Goal: Transaction & Acquisition: Purchase product/service

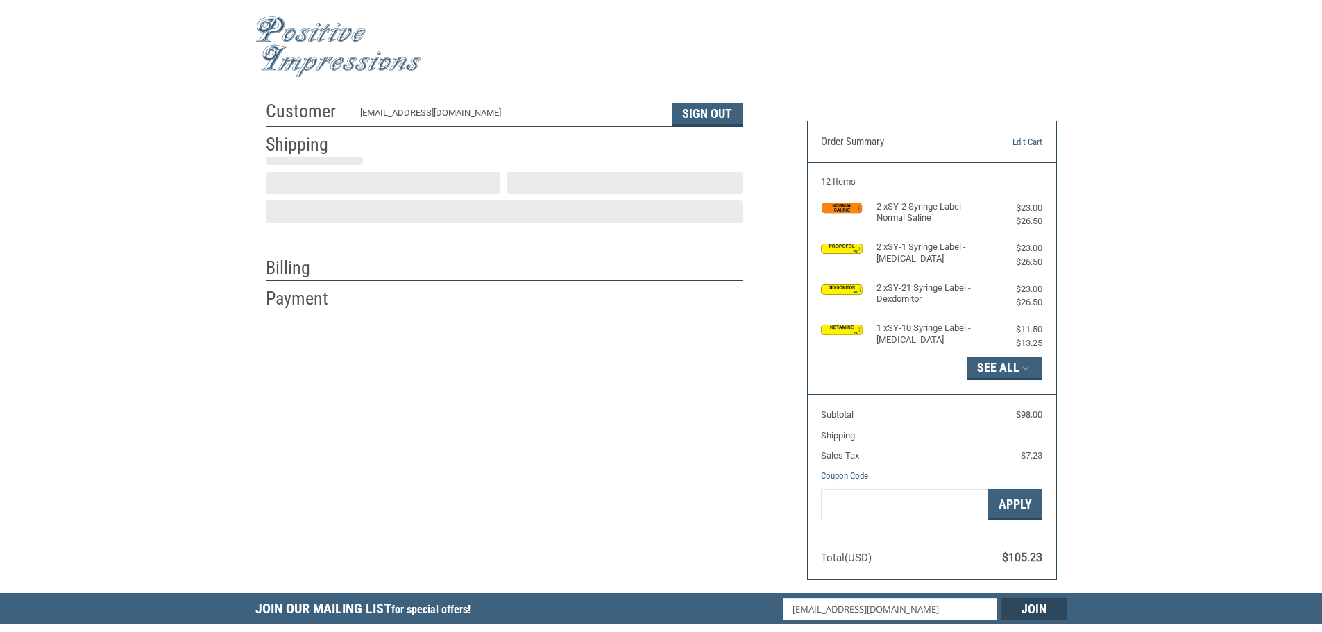
scroll to position [1, 0]
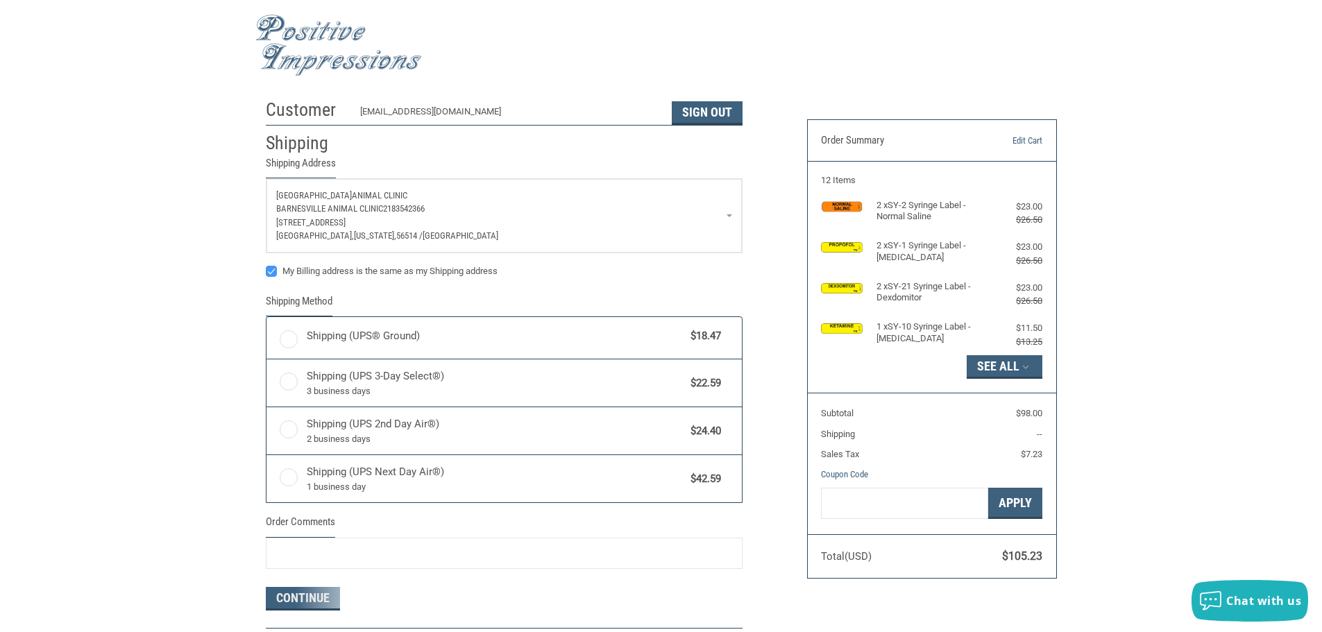
radio input "true"
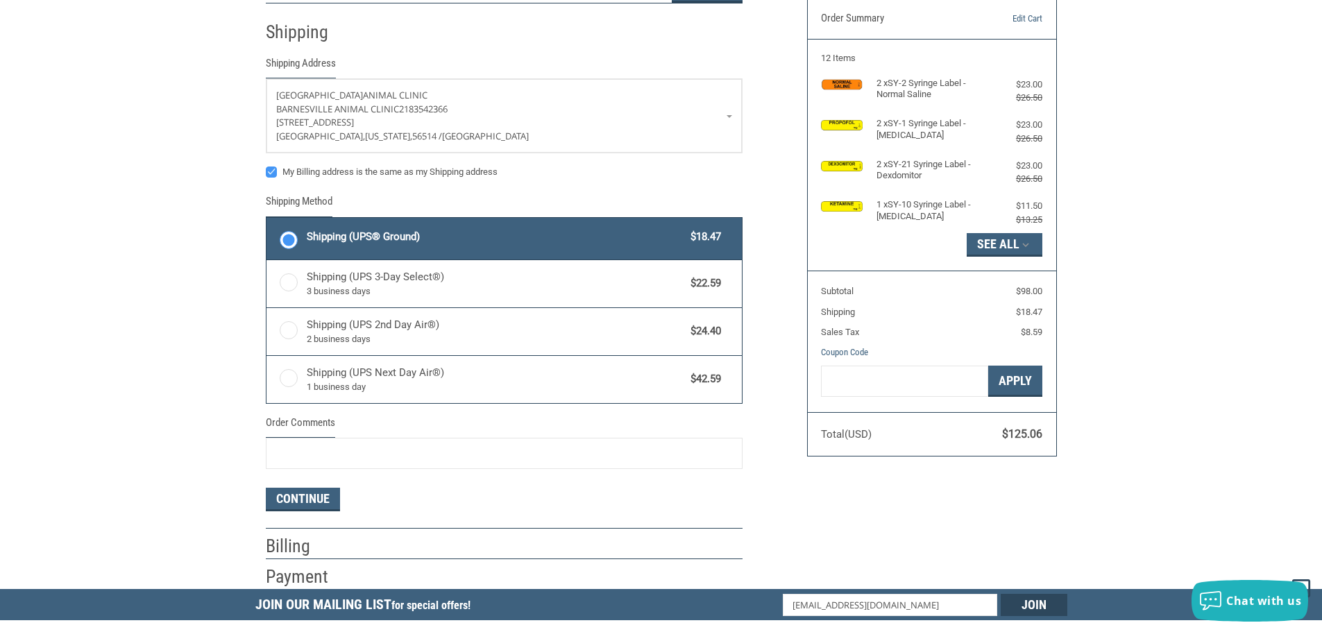
scroll to position [0, 0]
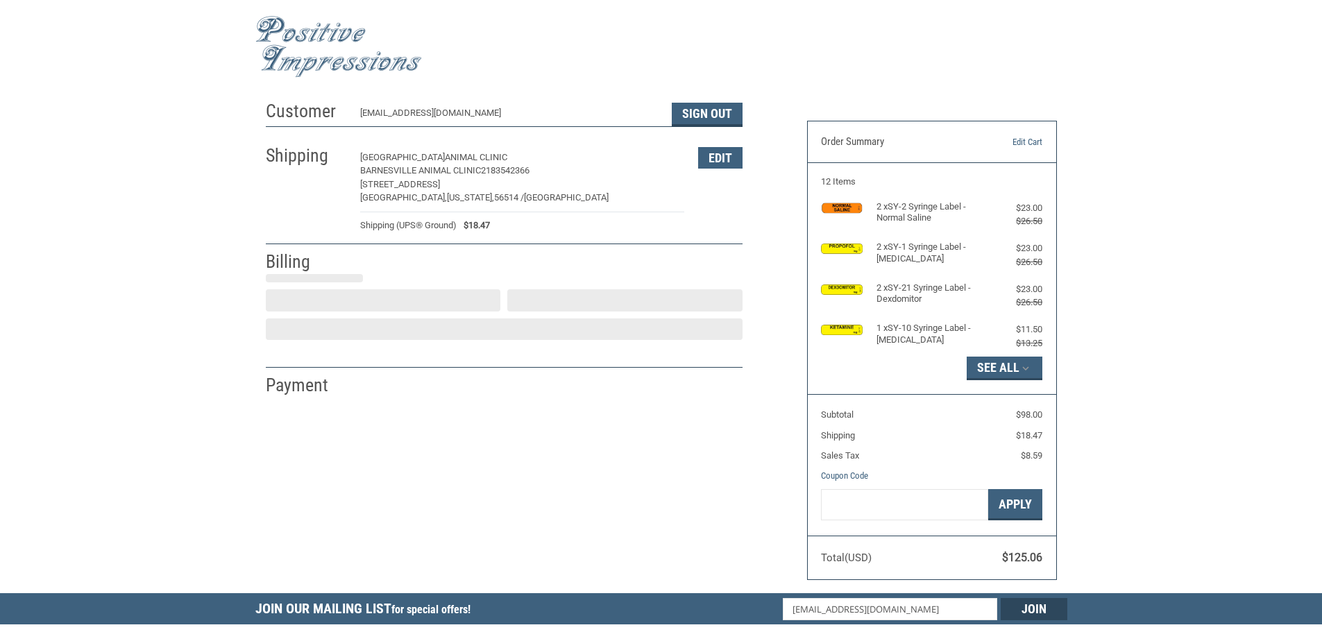
select select "US"
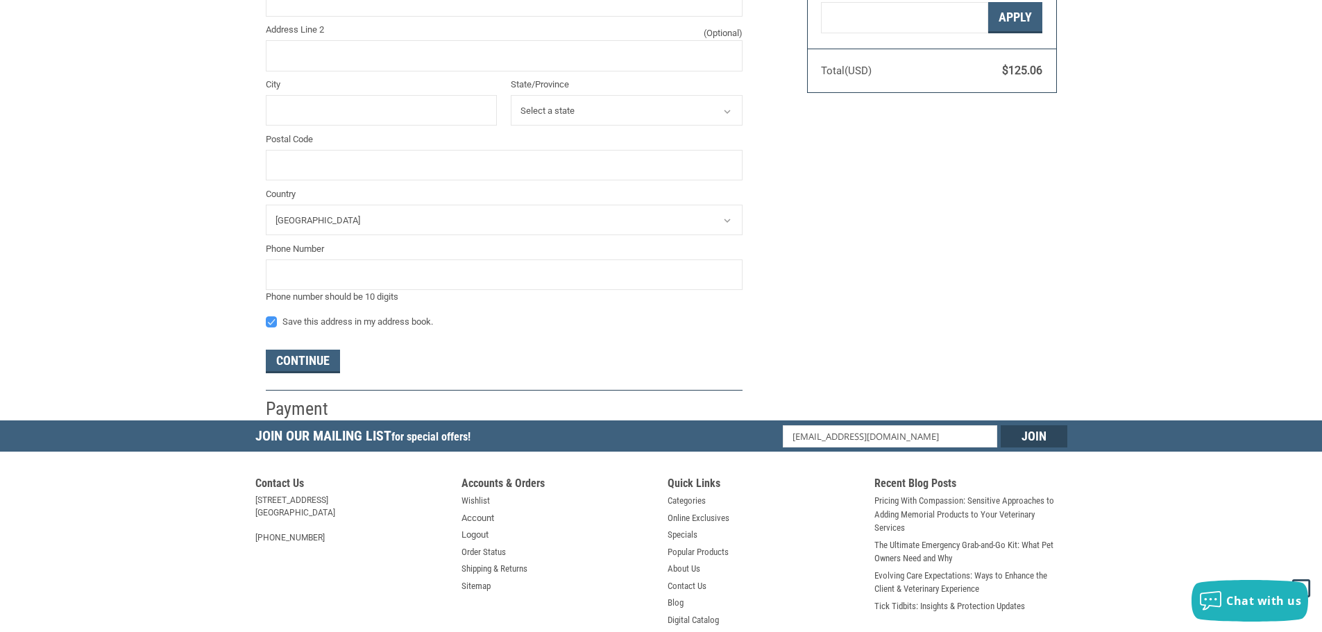
scroll to position [71, 0]
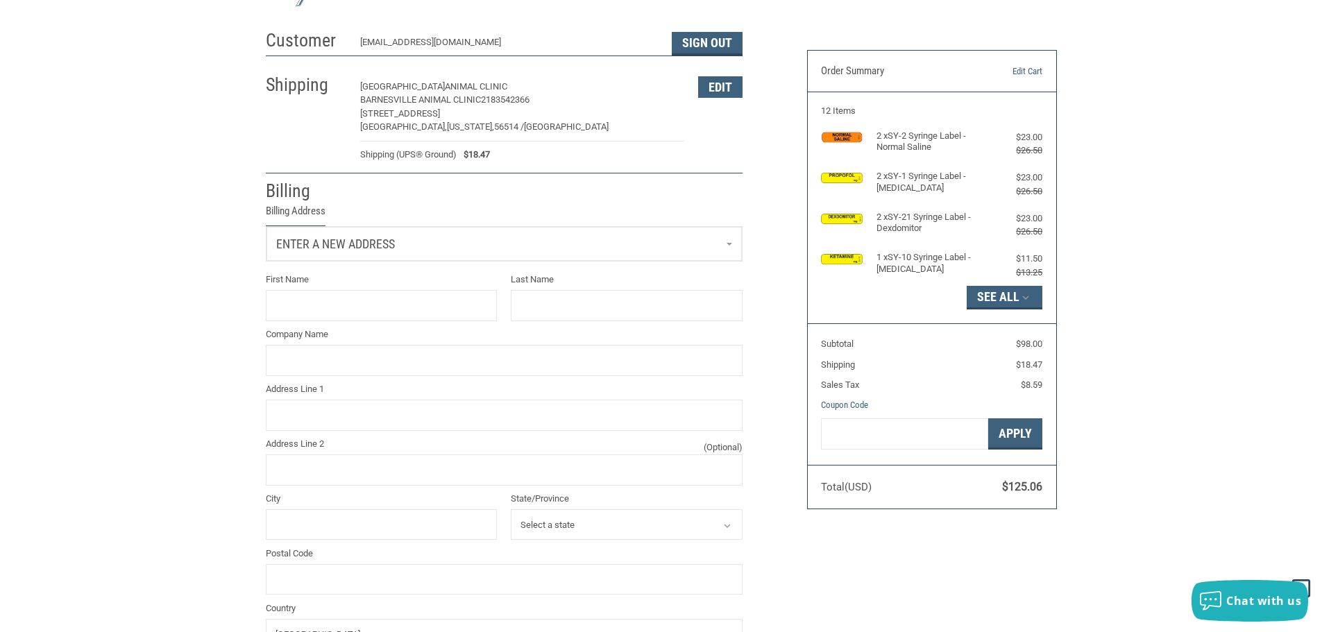
click at [352, 254] on link "Enter a new address" at bounding box center [503, 244] width 475 height 34
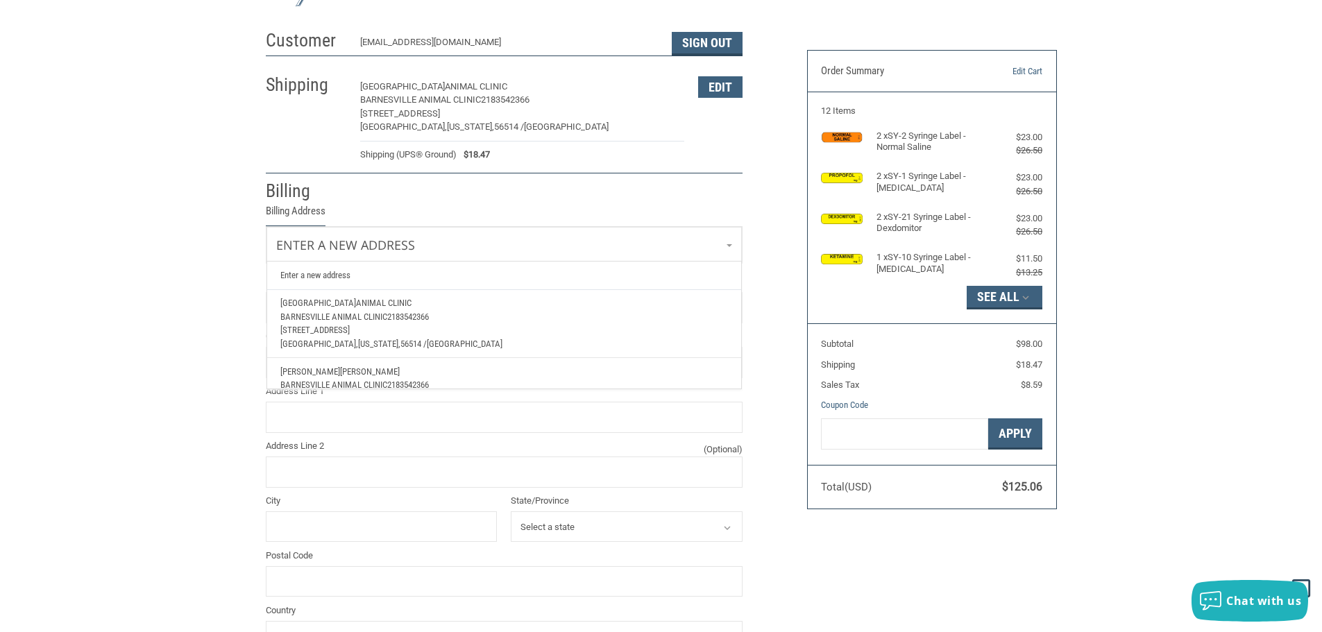
click at [356, 303] on span "Animal Clinic" at bounding box center [384, 303] width 56 height 10
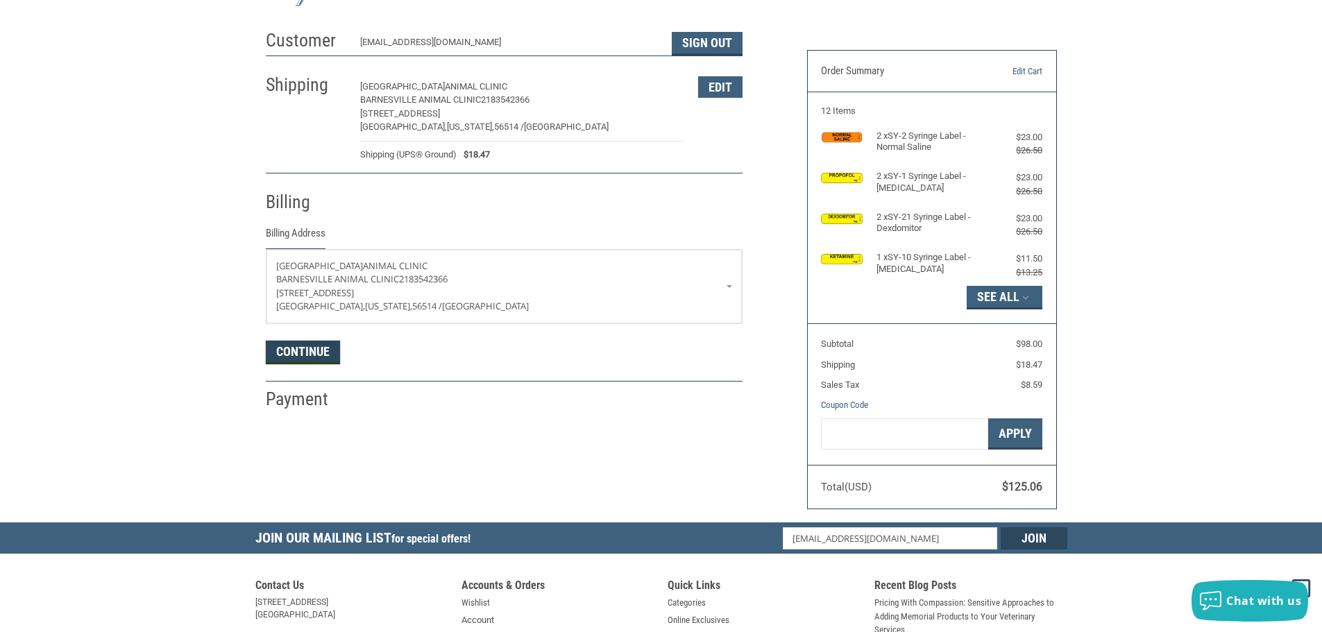
click at [318, 355] on button "Continue" at bounding box center [303, 353] width 74 height 24
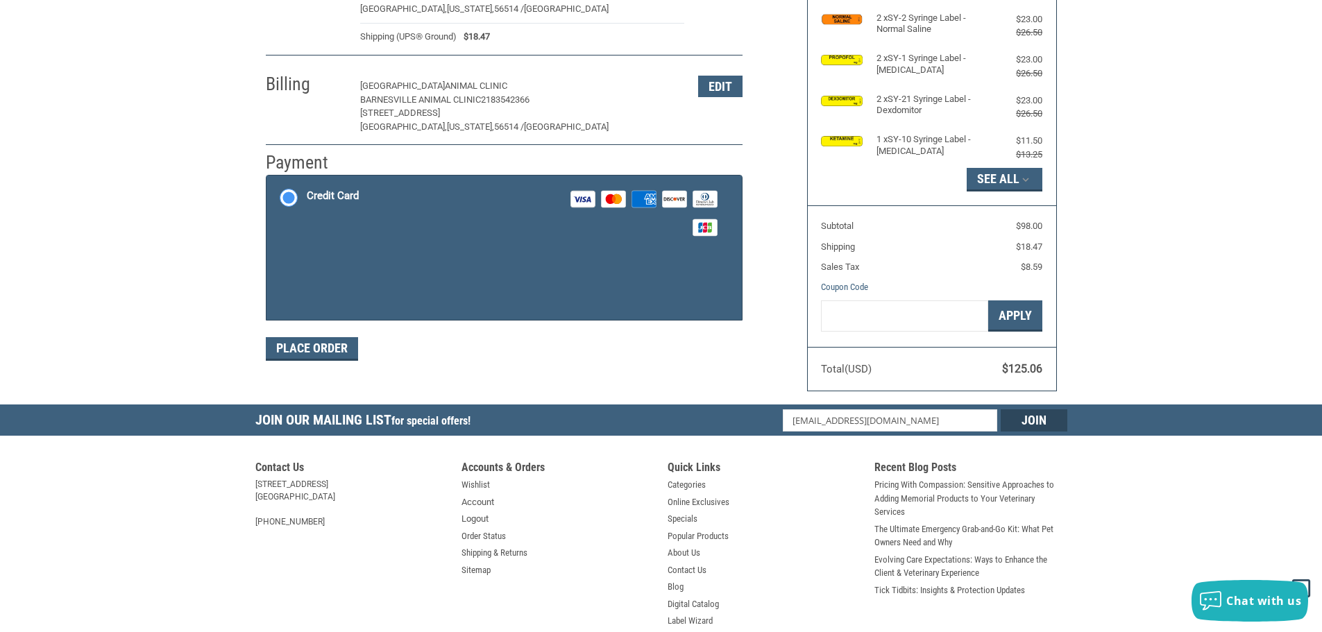
scroll to position [208, 0]
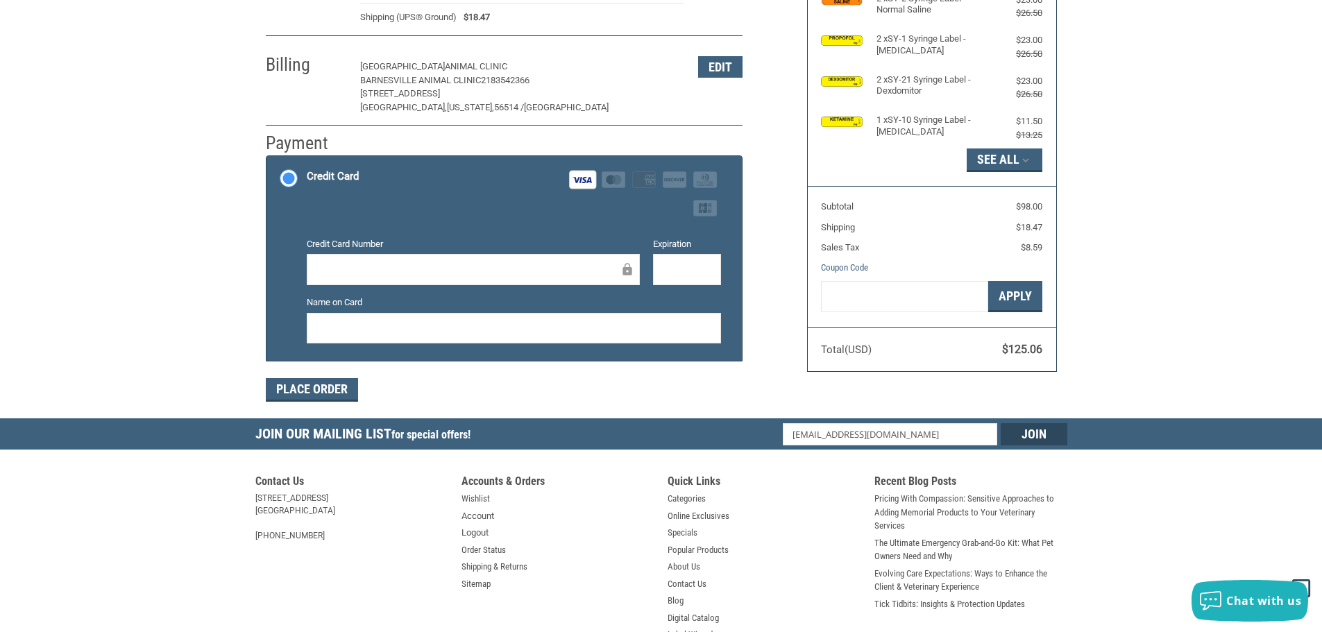
click at [560, 338] on div at bounding box center [514, 328] width 414 height 31
click at [709, 257] on div at bounding box center [687, 269] width 68 height 31
click at [280, 383] on button "Place Order" at bounding box center [312, 390] width 92 height 24
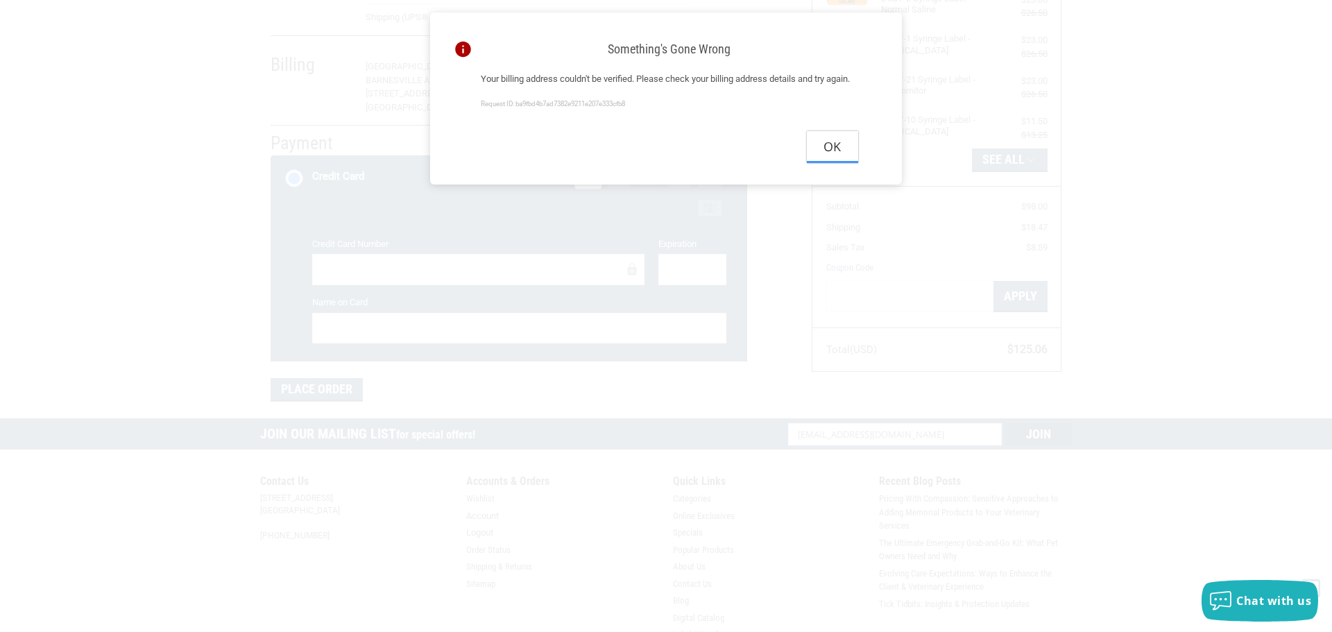
click at [842, 160] on button "Ok" at bounding box center [832, 146] width 51 height 31
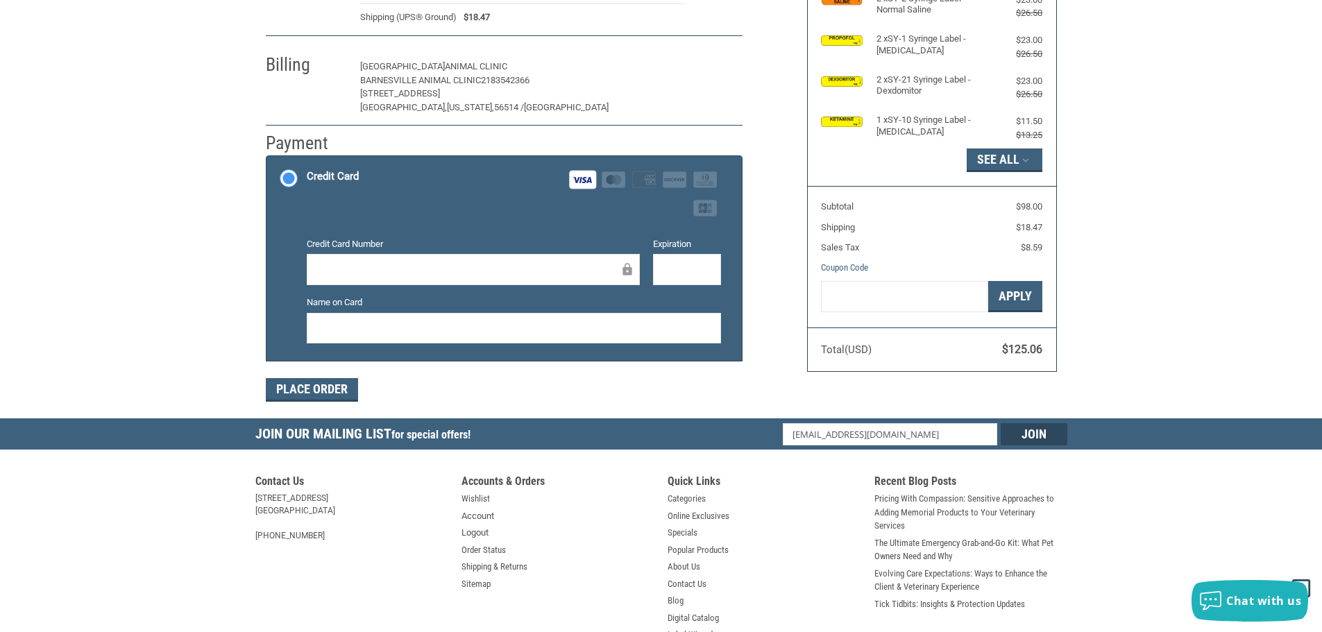
click at [733, 59] on button "Edit" at bounding box center [720, 67] width 44 height 22
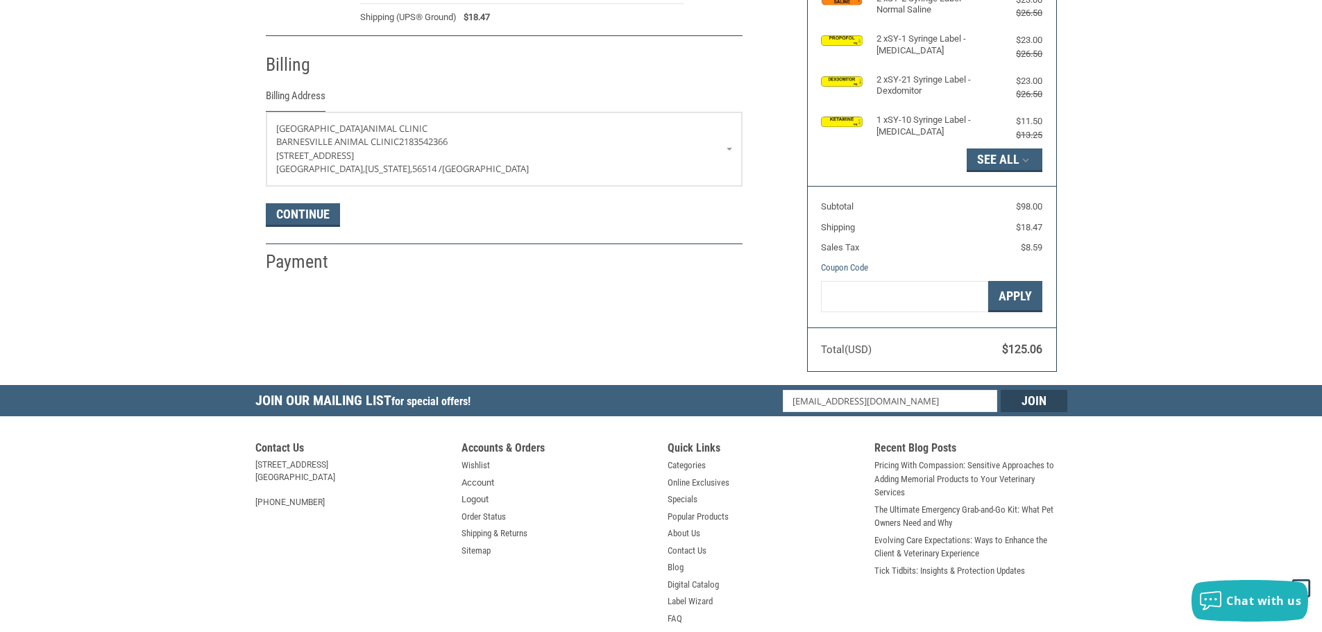
scroll to position [245, 0]
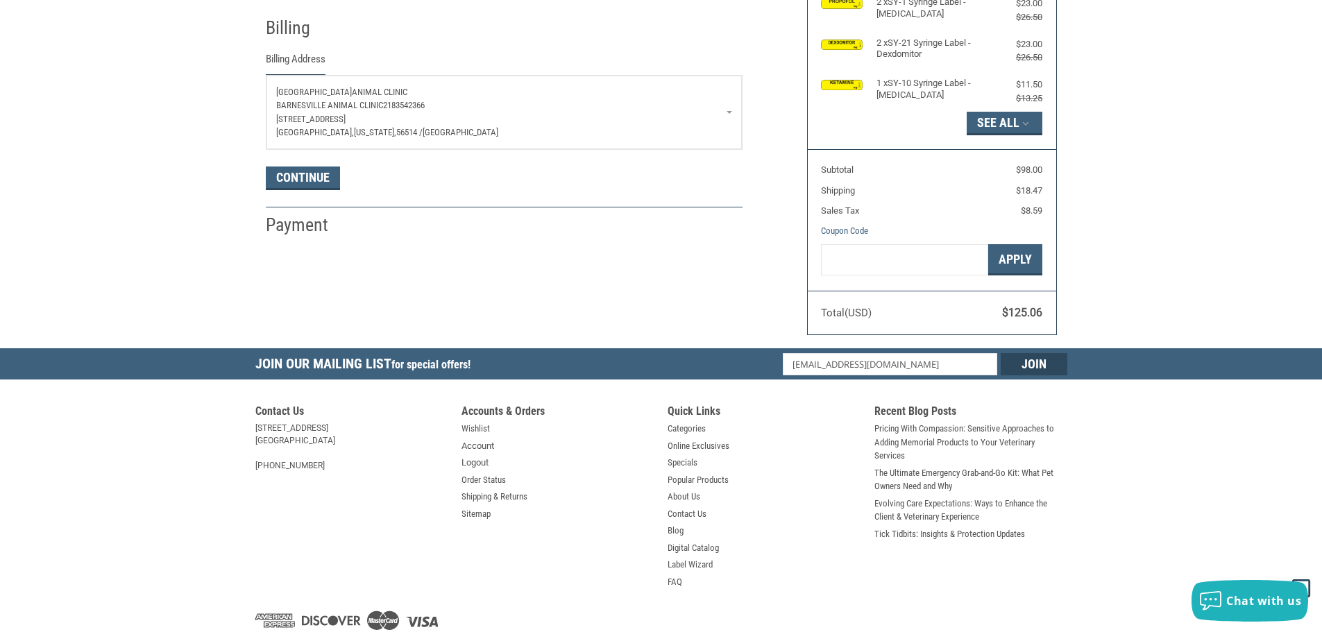
click at [515, 100] on p "Barnesville Animal Clinic 2183542366" at bounding box center [504, 106] width 456 height 14
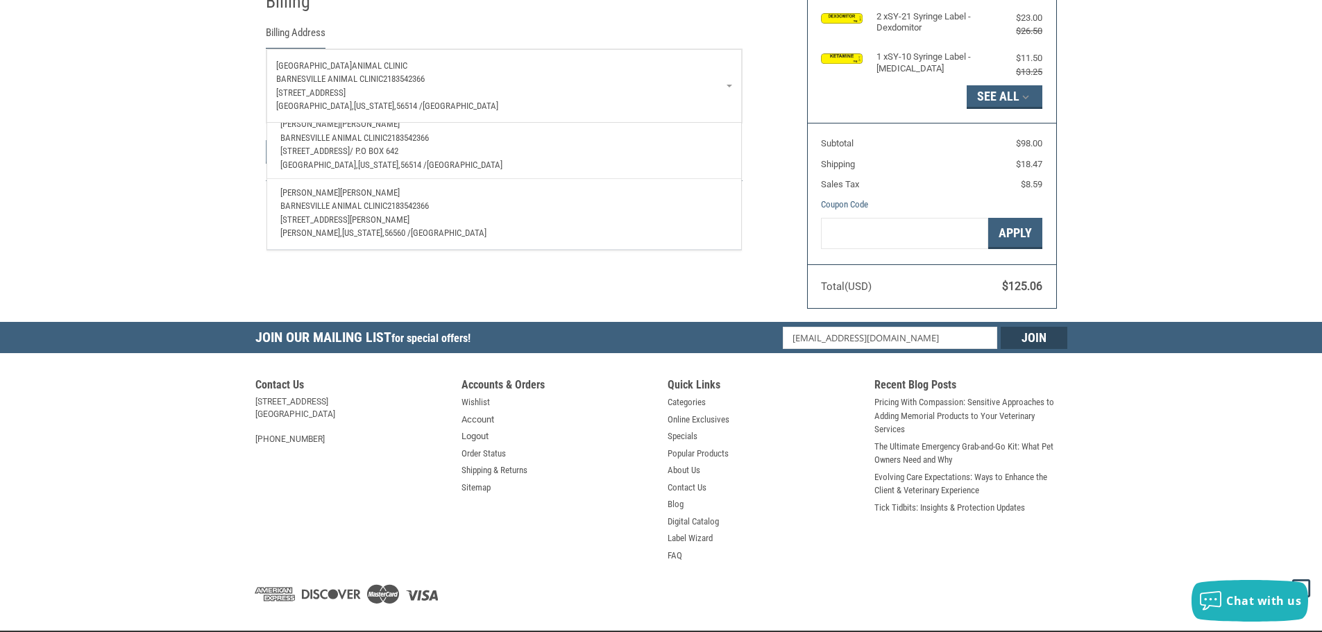
scroll to position [294, 0]
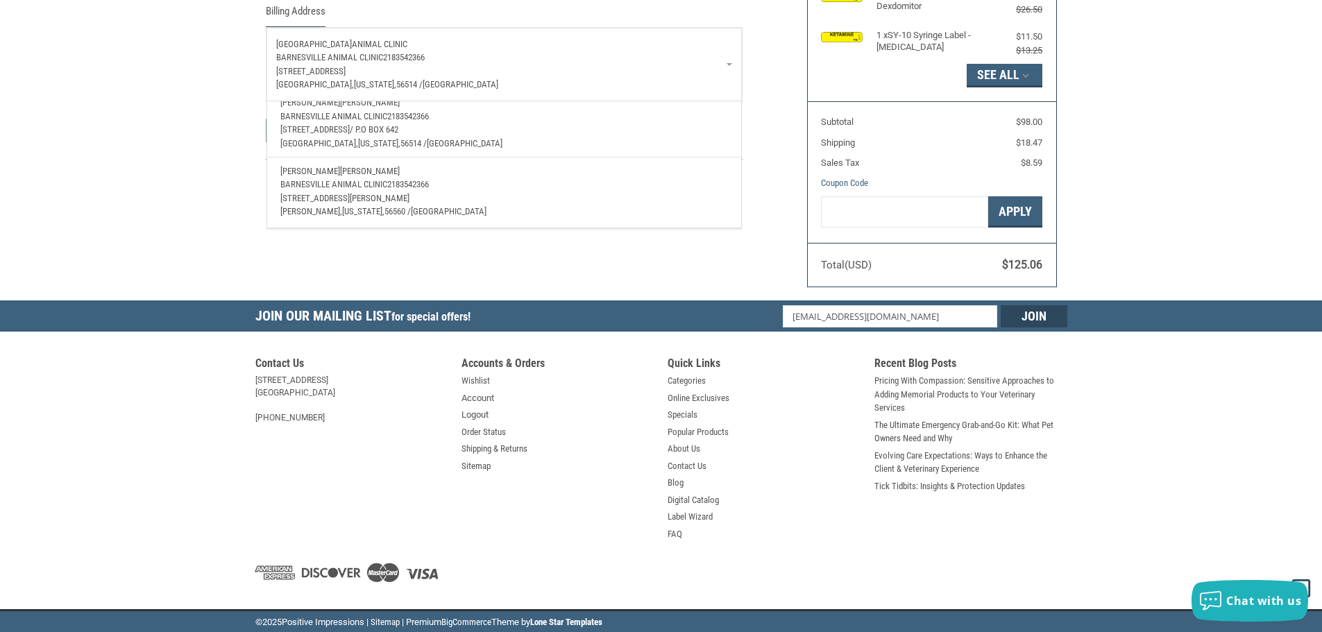
click at [443, 192] on p "[STREET_ADDRESS][PERSON_NAME]" at bounding box center [503, 199] width 447 height 14
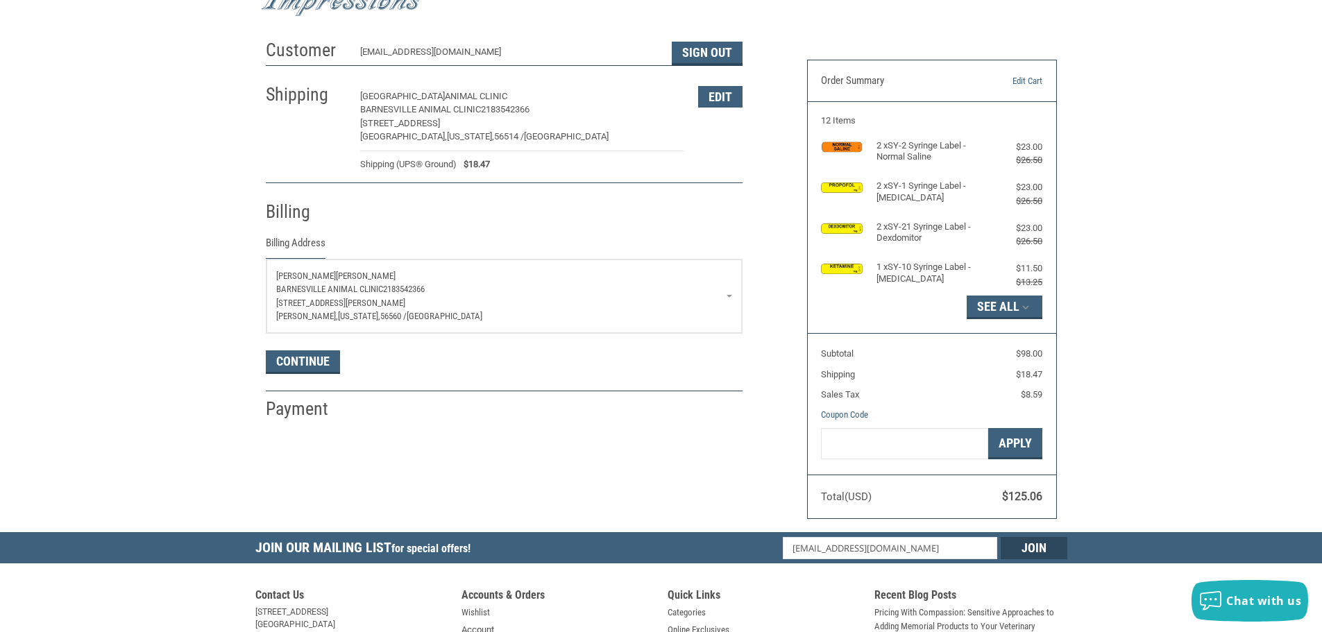
scroll to position [139, 0]
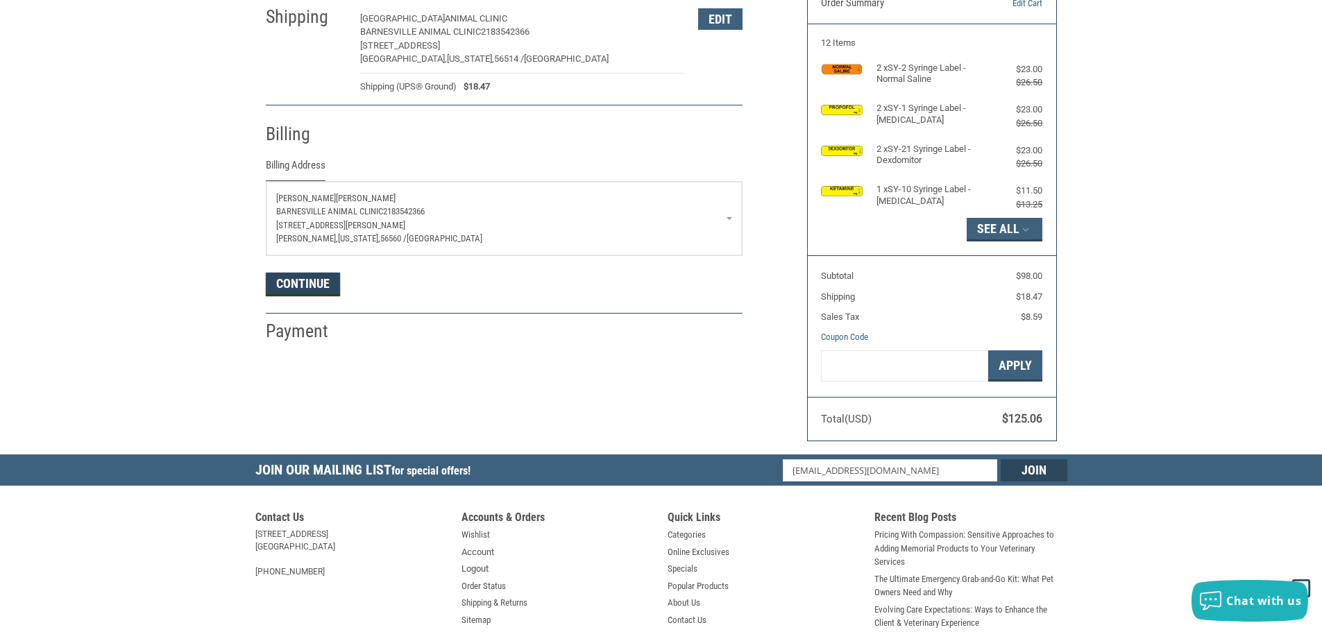
click at [298, 280] on button "Continue" at bounding box center [303, 285] width 74 height 24
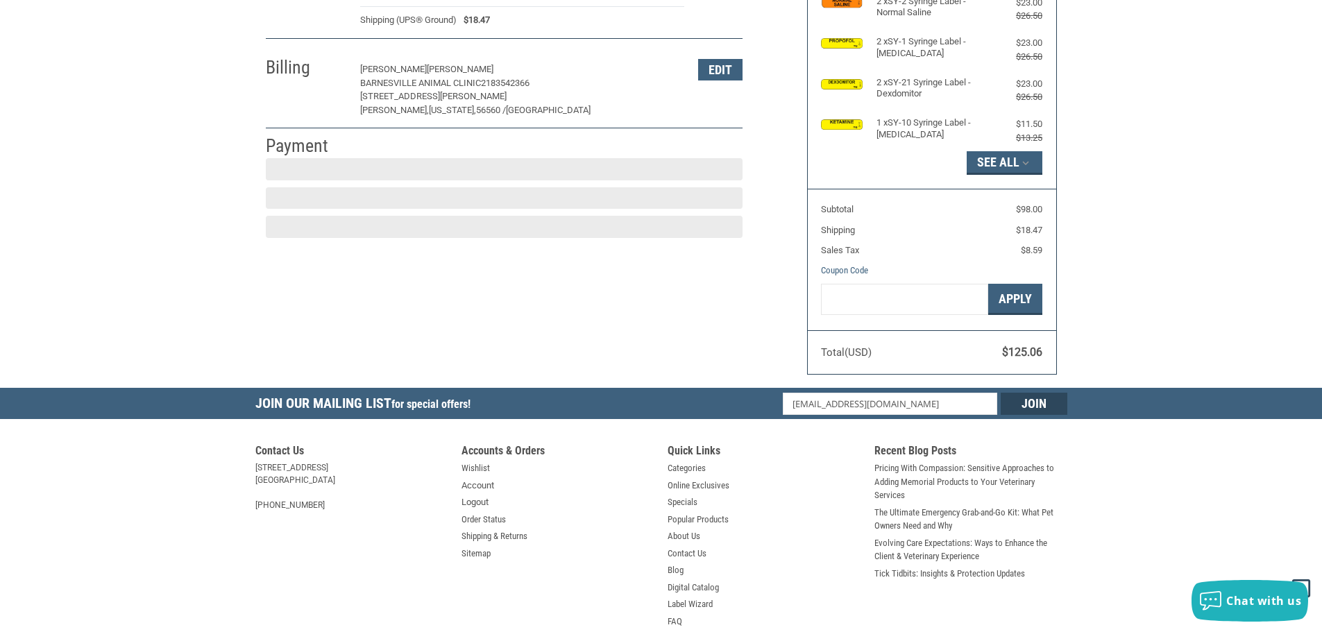
scroll to position [208, 0]
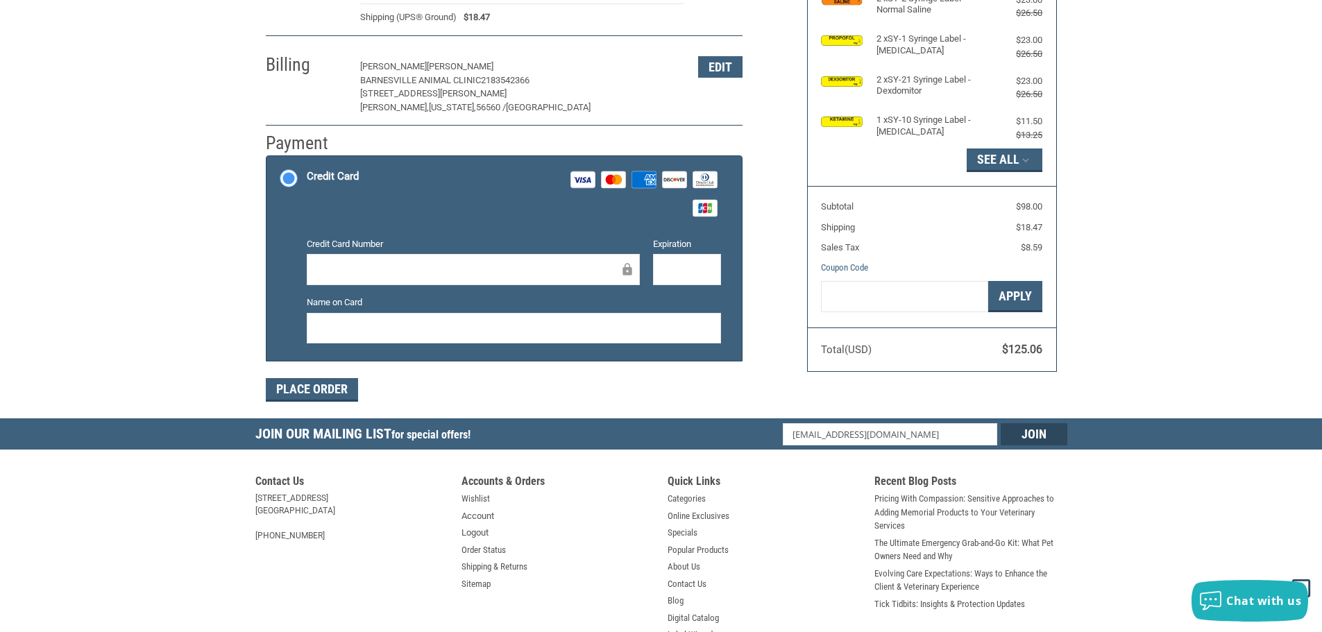
click at [425, 260] on div at bounding box center [473, 269] width 333 height 31
click at [285, 393] on button "Place Order" at bounding box center [312, 390] width 92 height 24
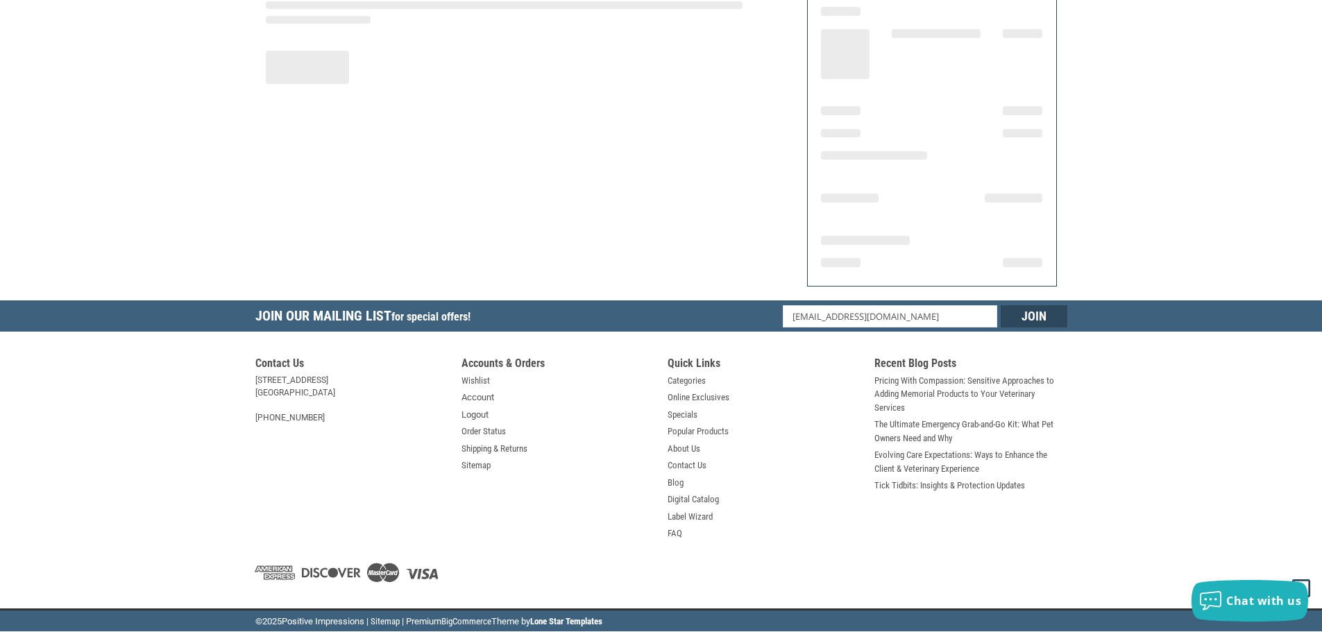
scroll to position [121, 0]
